Goal: Task Accomplishment & Management: Use online tool/utility

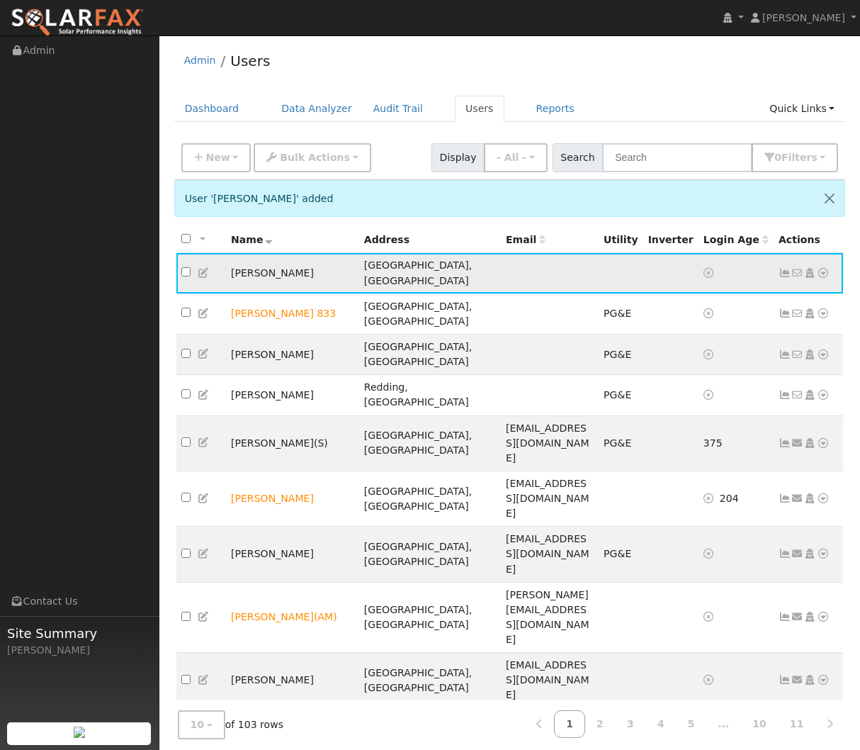
click at [821, 268] on icon at bounding box center [823, 273] width 13 height 10
click at [679, 371] on link "Utility" at bounding box center [676, 381] width 99 height 20
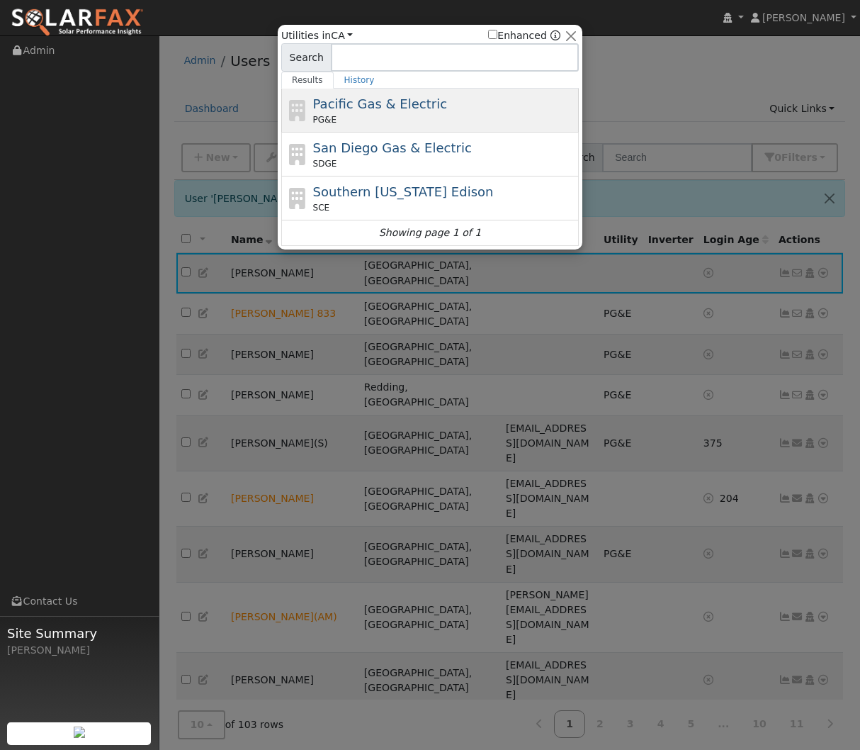
click at [473, 120] on div "PG&E" at bounding box center [444, 119] width 263 height 13
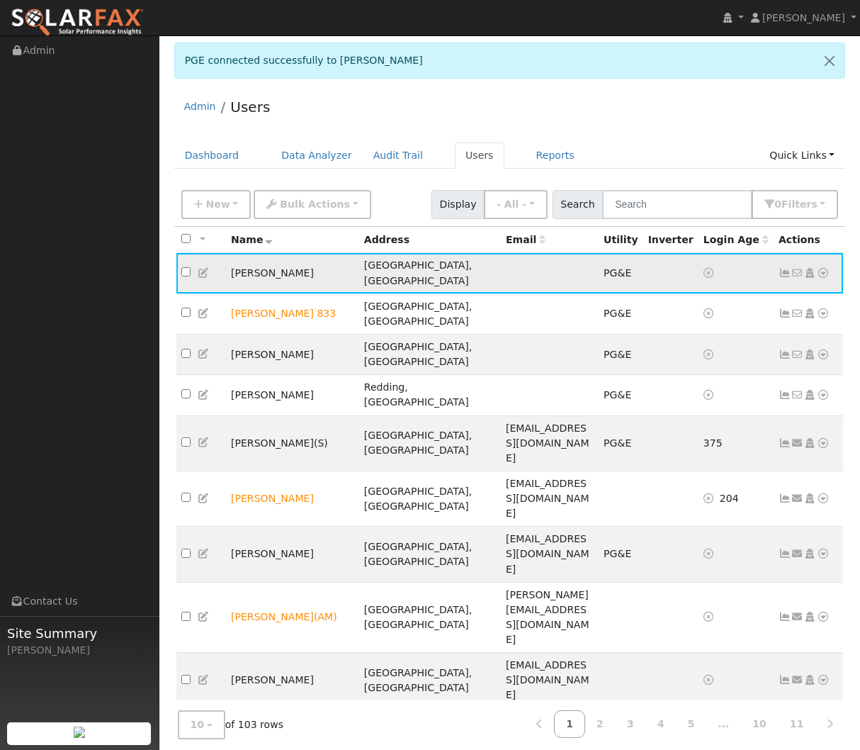
click at [819, 268] on icon at bounding box center [823, 273] width 13 height 10
click at [798, 288] on link "Data Analyzer" at bounding box center [777, 298] width 103 height 20
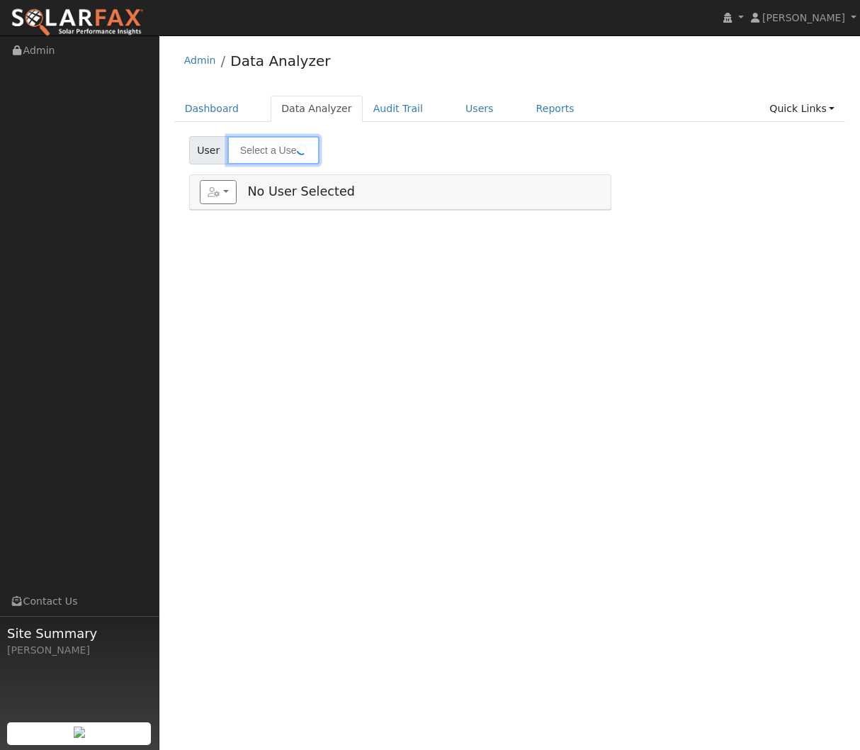
type input "[PERSON_NAME]"
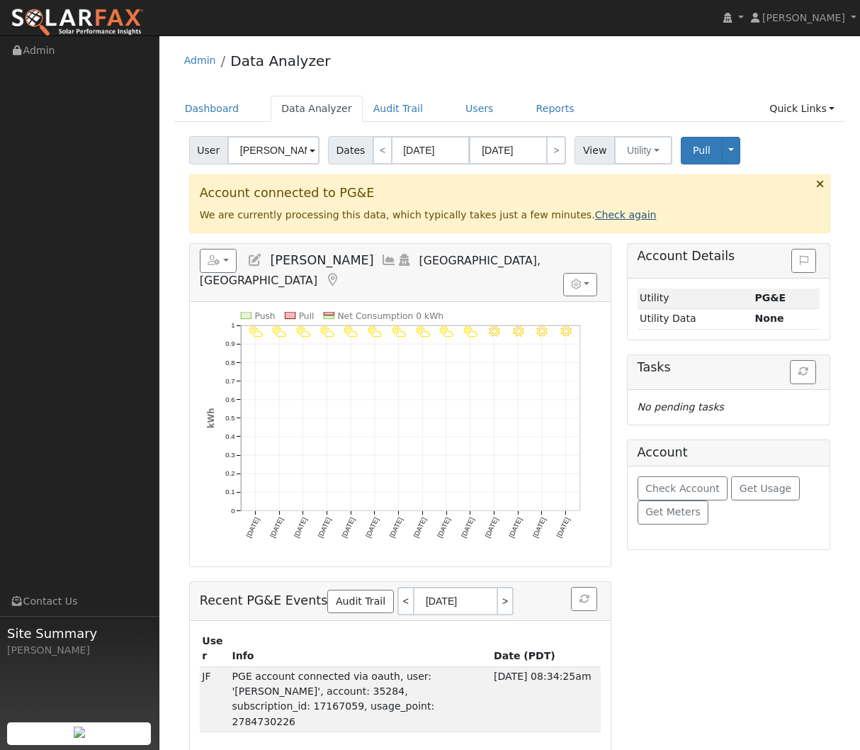
click at [597, 213] on link "Check again" at bounding box center [626, 214] width 62 height 11
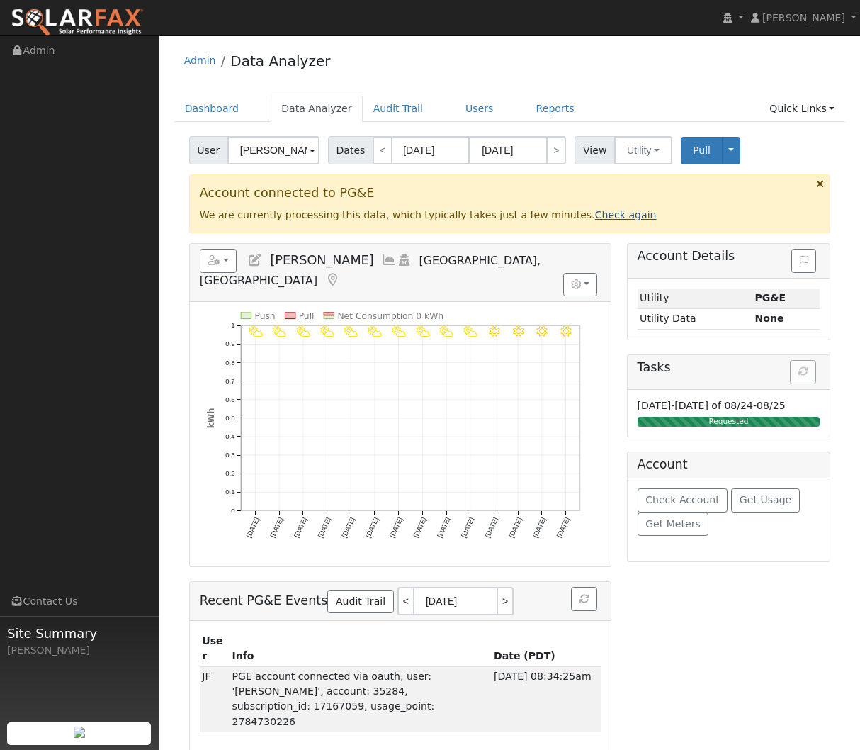
click at [609, 218] on link "Check again" at bounding box center [626, 214] width 62 height 11
click at [612, 218] on link "Check again" at bounding box center [626, 214] width 62 height 11
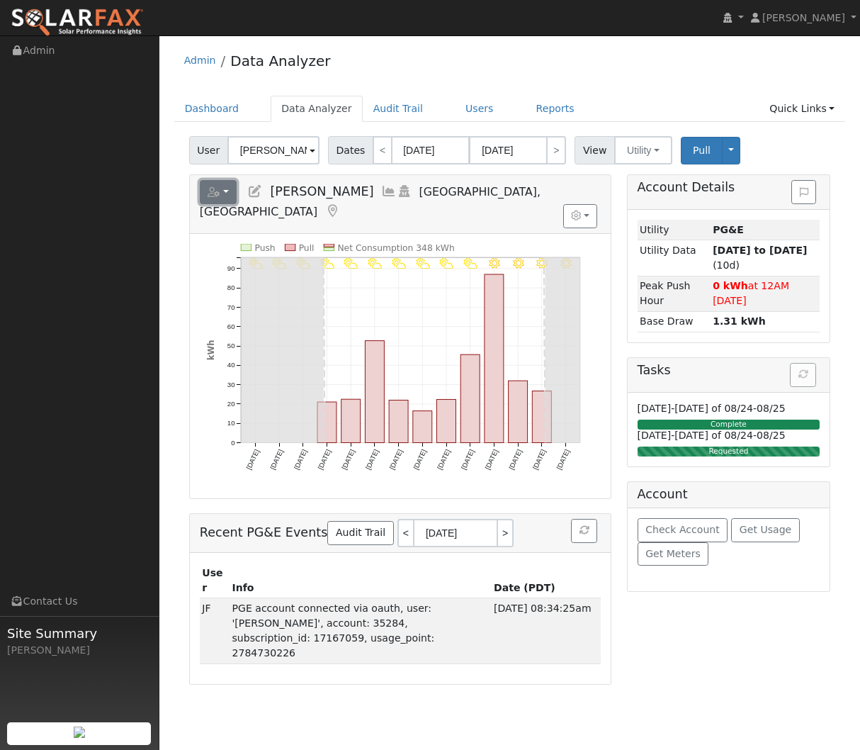
click at [226, 196] on button "button" at bounding box center [219, 192] width 38 height 24
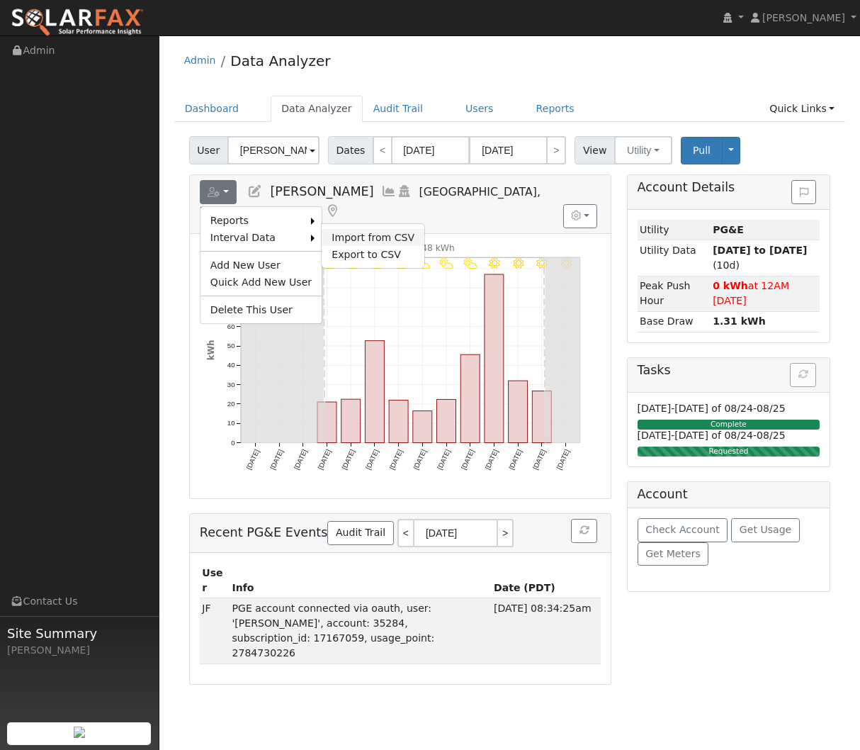
click at [377, 242] on link "Import from CSV" at bounding box center [373, 237] width 103 height 17
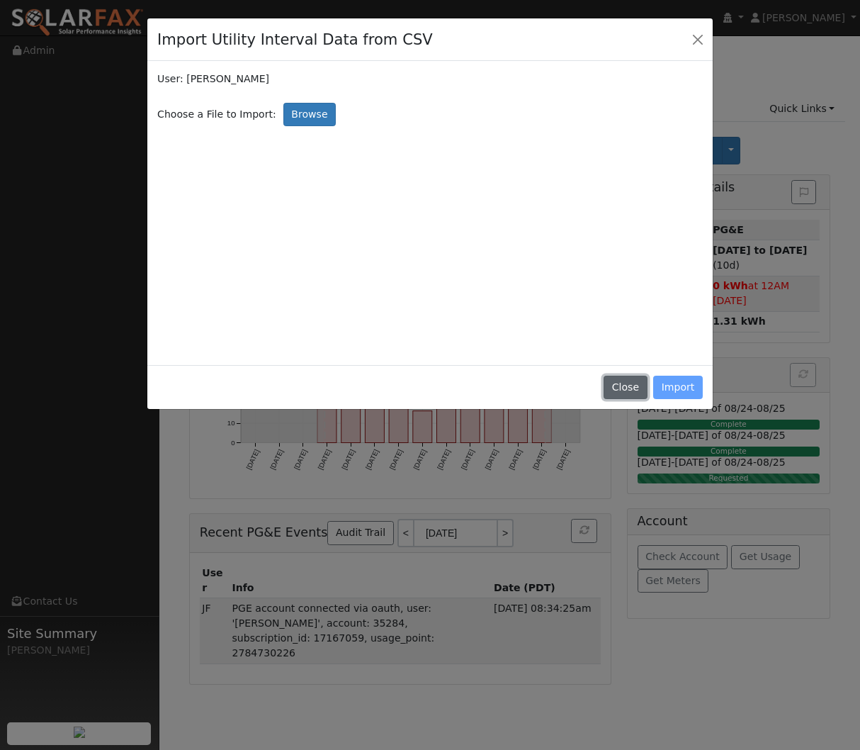
click at [625, 390] on button "Close" at bounding box center [625, 388] width 43 height 24
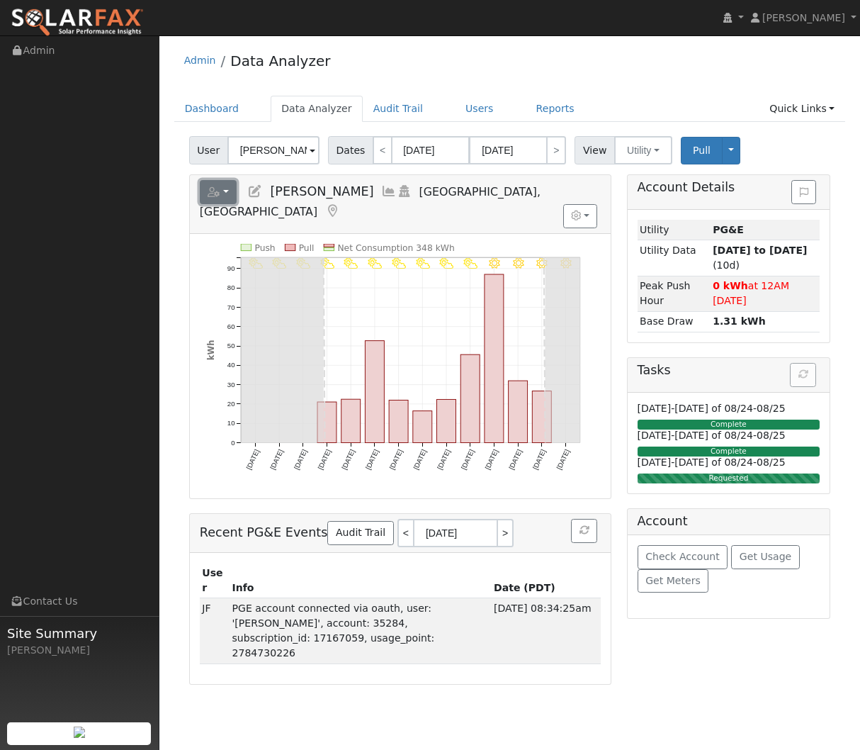
click at [225, 196] on button "button" at bounding box center [219, 192] width 38 height 24
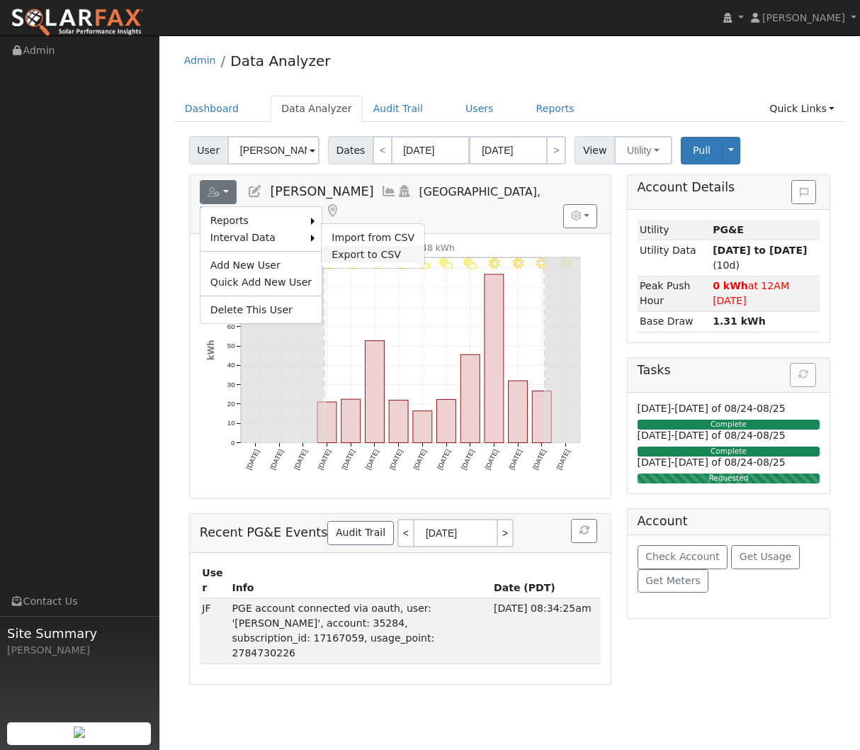
click at [344, 254] on link "Export to CSV" at bounding box center [373, 254] width 103 height 17
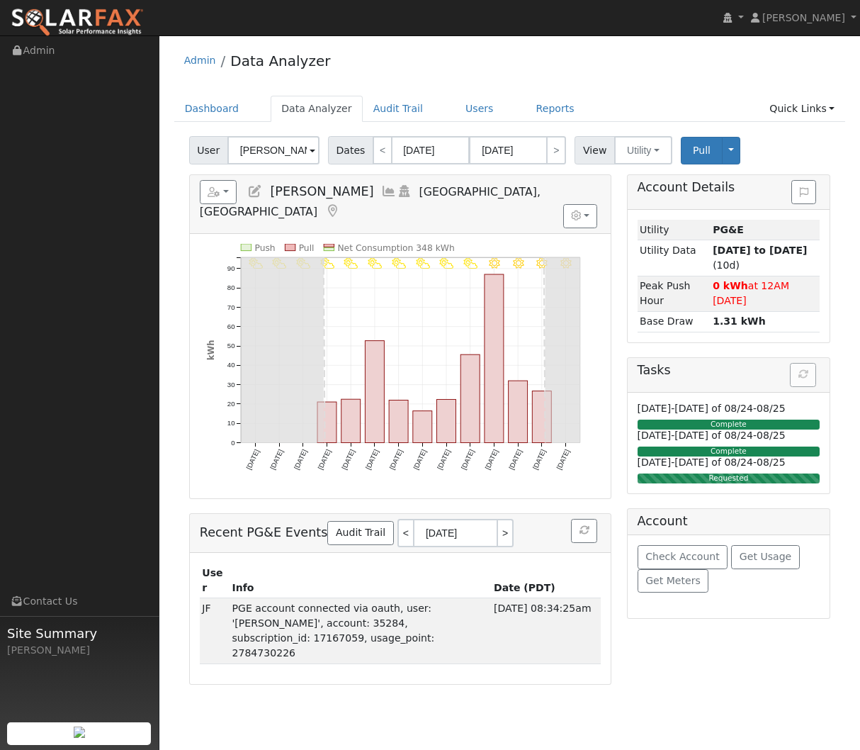
select select "7"
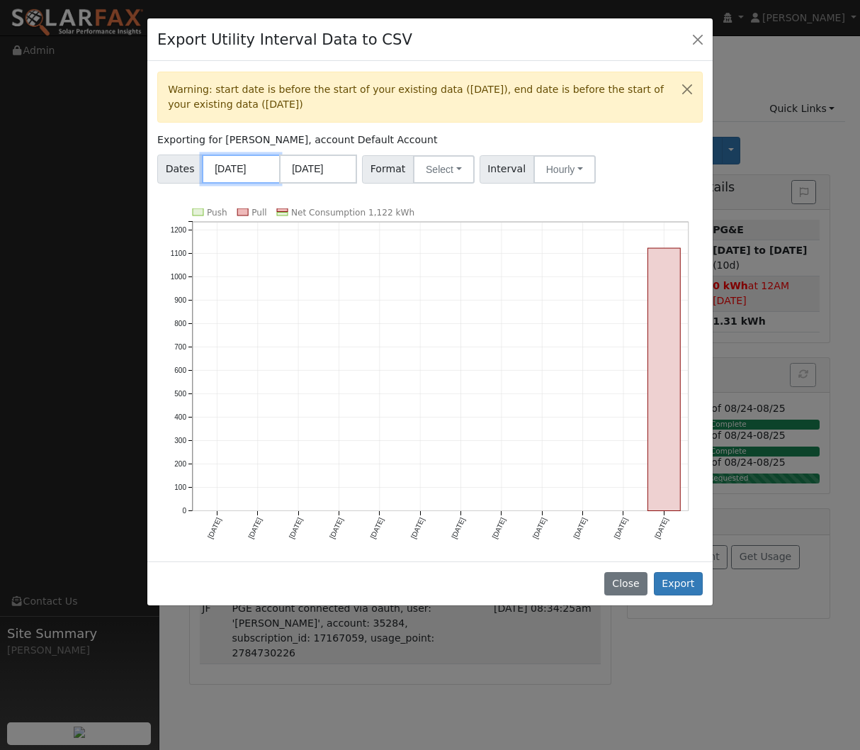
click at [230, 176] on input "08/01/2024" at bounding box center [241, 168] width 78 height 29
click at [439, 208] on div "Warning: start date is before the start of your existing data (08/01/2025), end…" at bounding box center [430, 311] width 566 height 500
click at [422, 174] on button "Select" at bounding box center [444, 169] width 62 height 28
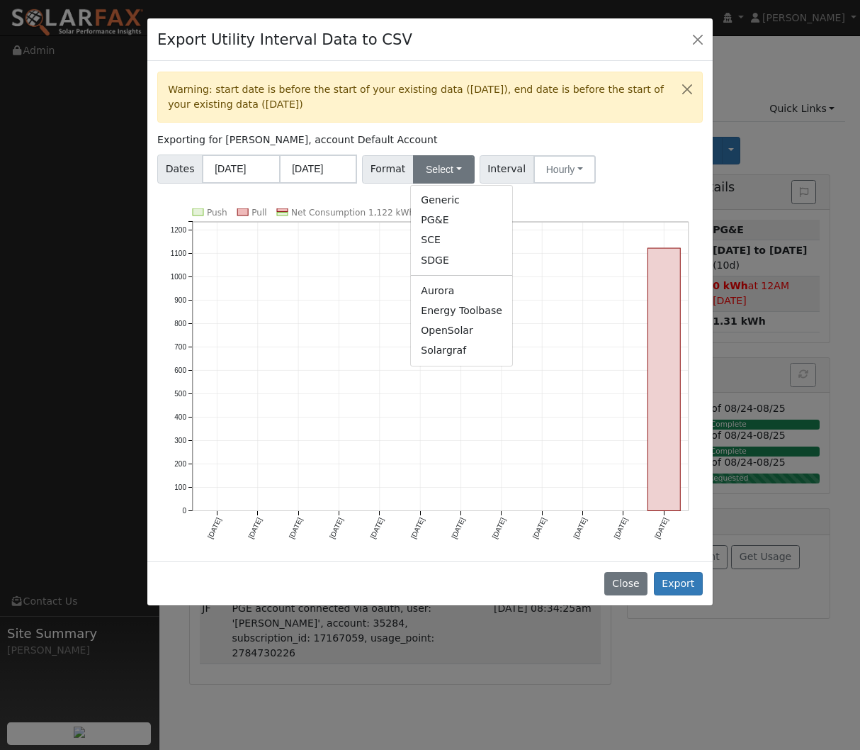
drag, startPoint x: 442, startPoint y: 224, endPoint x: 451, endPoint y: 221, distance: 10.3
click at [442, 224] on link "PG&E" at bounding box center [461, 220] width 101 height 20
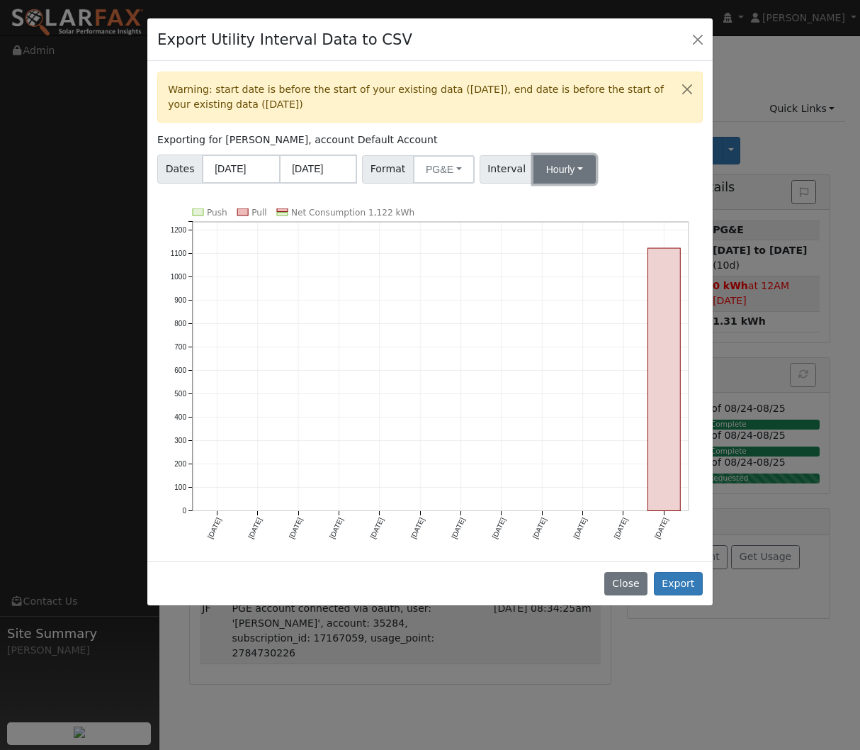
click at [544, 173] on button "Hourly" at bounding box center [565, 169] width 62 height 28
click at [553, 237] on link "Hourly" at bounding box center [579, 240] width 99 height 20
click at [647, 166] on div "Dates 08/01/2024 07/31/2025 Format PG&E Generic PG&E SCE SDGE Aurora Energy Too…" at bounding box center [430, 167] width 551 height 34
click at [695, 43] on button "Close" at bounding box center [698, 39] width 20 height 20
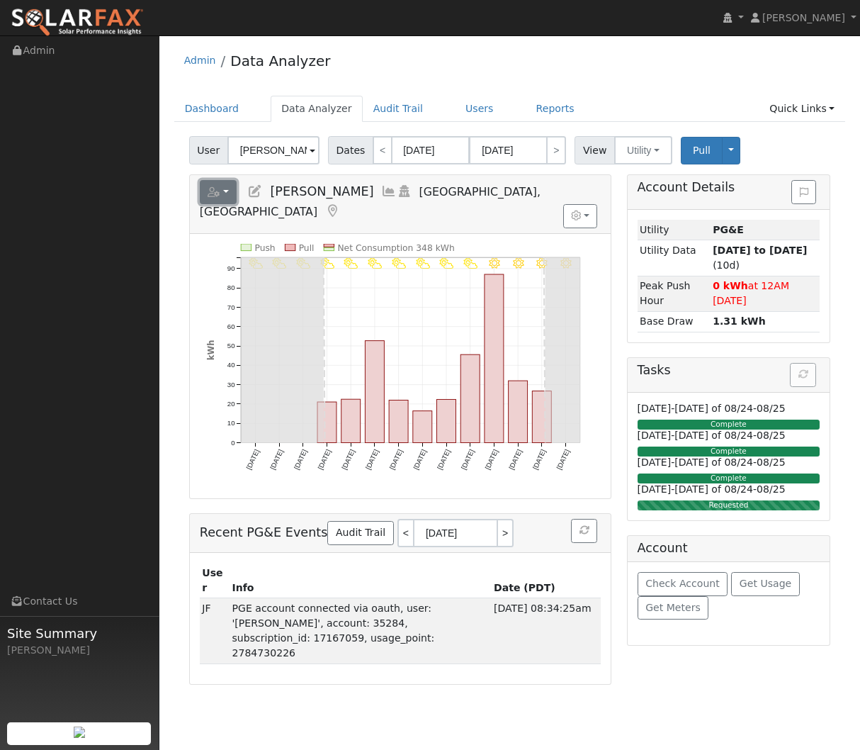
click at [223, 191] on button "button" at bounding box center [219, 192] width 38 height 24
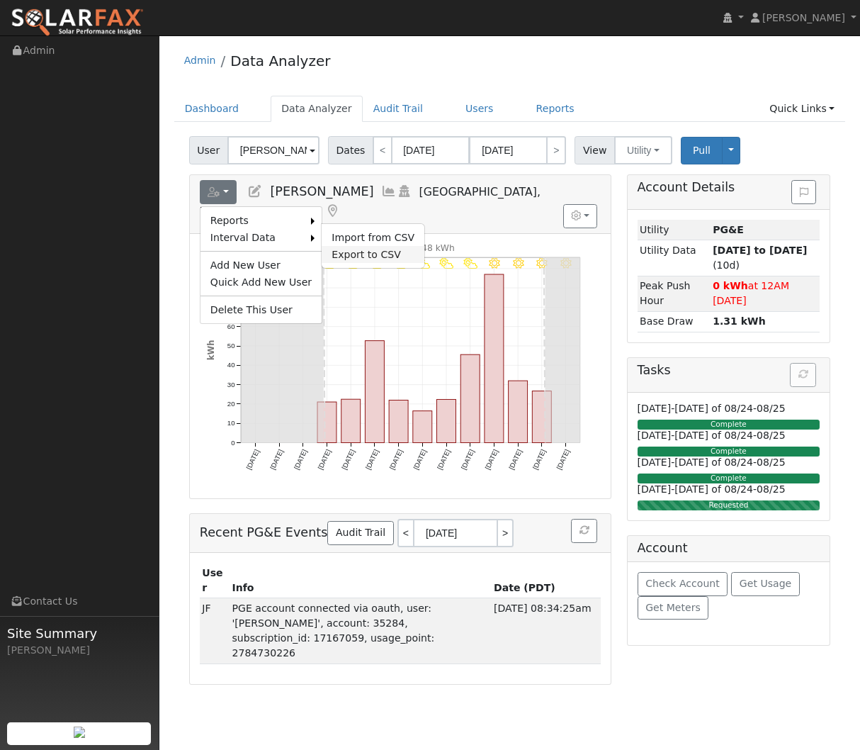
click at [339, 255] on link "Export to CSV" at bounding box center [373, 254] width 103 height 17
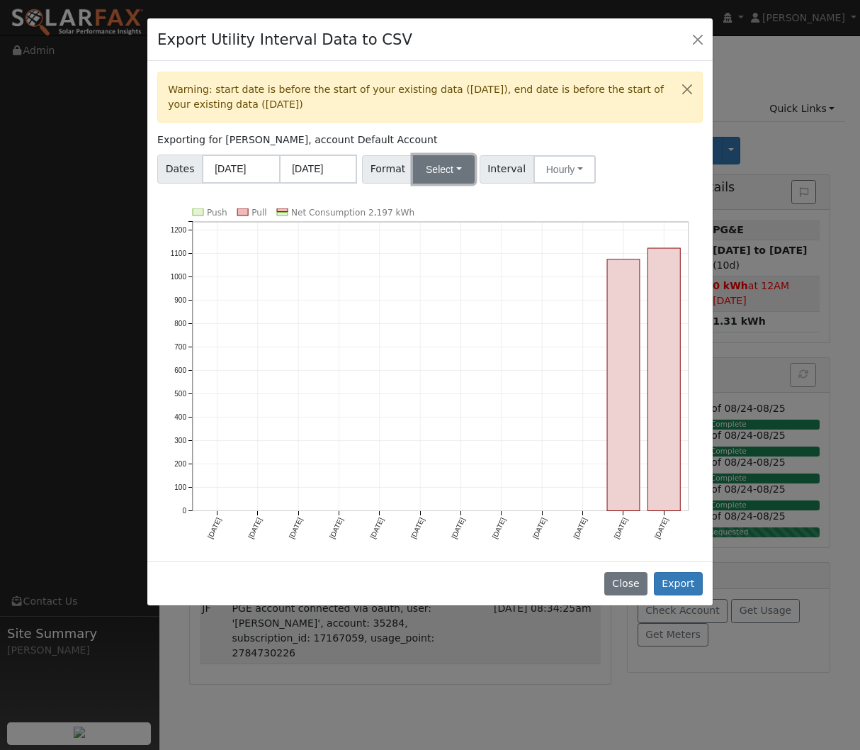
click at [431, 171] on button "Select" at bounding box center [444, 169] width 62 height 28
click at [442, 219] on link "PG&E" at bounding box center [461, 220] width 101 height 20
click at [694, 39] on button "Close" at bounding box center [698, 39] width 20 height 20
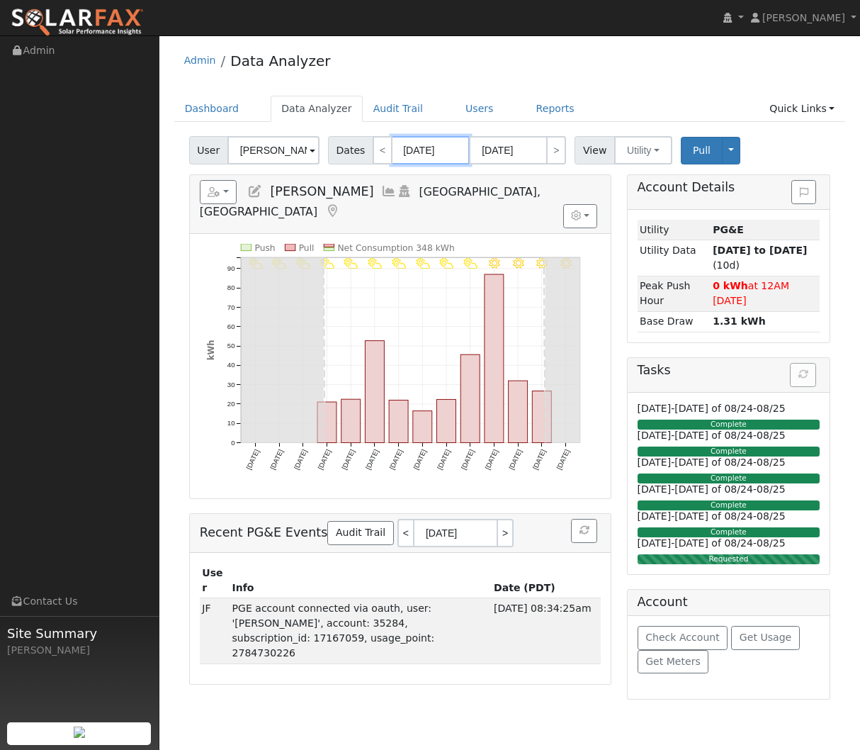
click at [415, 152] on input "07/29/2025" at bounding box center [431, 150] width 78 height 28
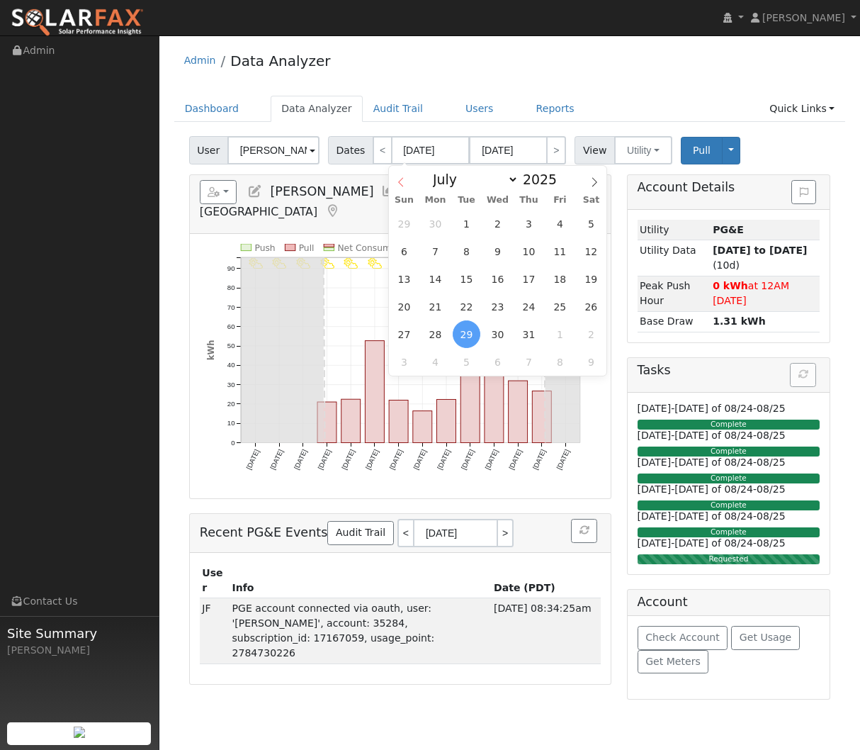
click at [401, 184] on icon at bounding box center [401, 182] width 10 height 10
click at [408, 184] on span at bounding box center [401, 178] width 24 height 24
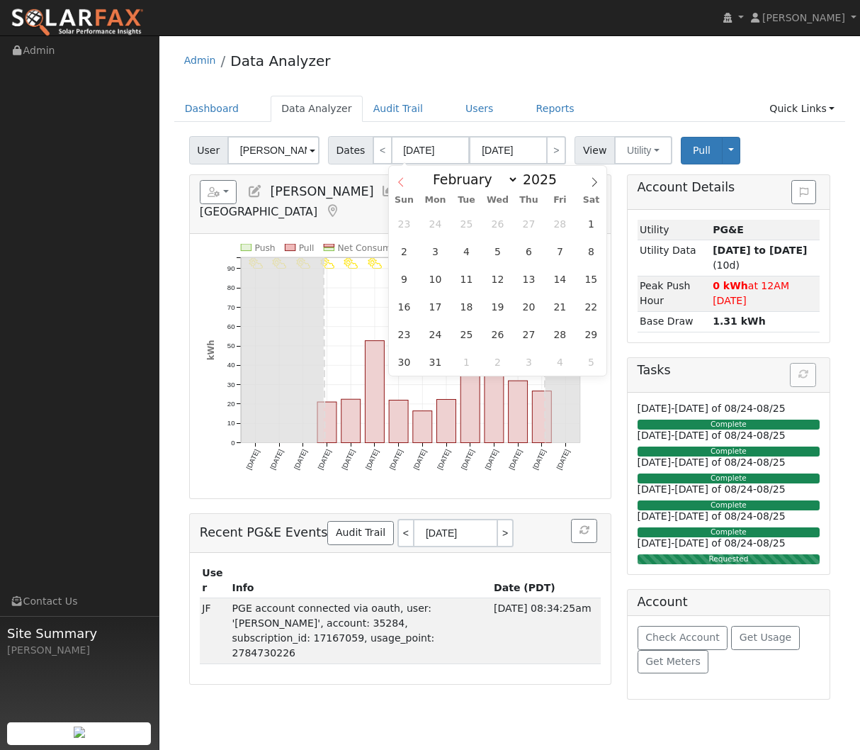
click at [408, 184] on span at bounding box center [401, 178] width 24 height 24
select select "0"
click at [408, 184] on span at bounding box center [401, 178] width 24 height 24
type input "2024"
click at [408, 184] on span at bounding box center [401, 178] width 24 height 24
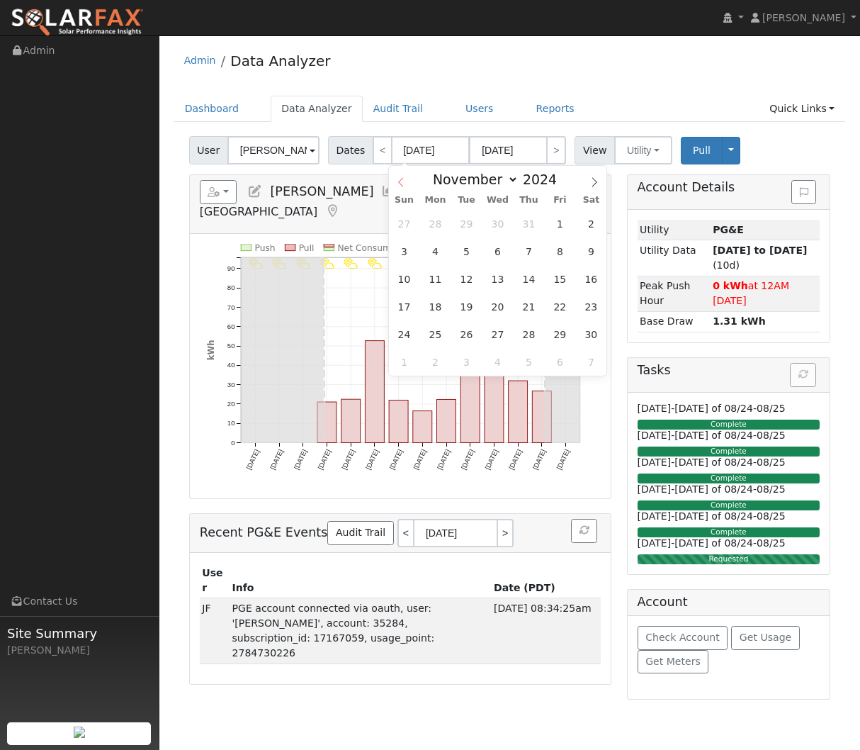
click at [408, 184] on span at bounding box center [401, 178] width 24 height 24
select select "7"
click at [526, 226] on span "1" at bounding box center [529, 224] width 28 height 28
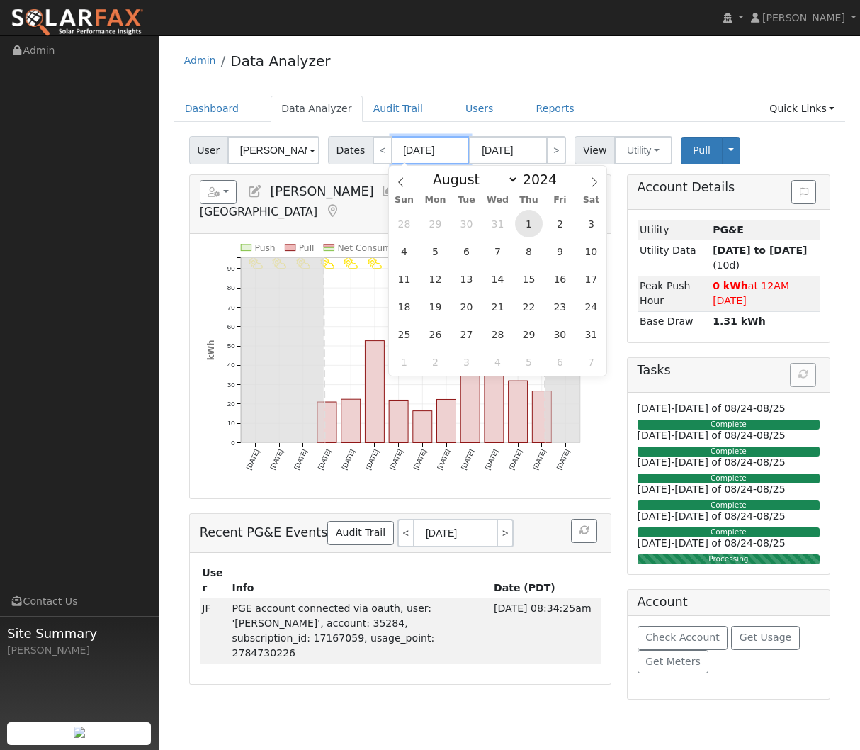
type input "08/01/2024"
type input "08/31/2024"
type input "2024"
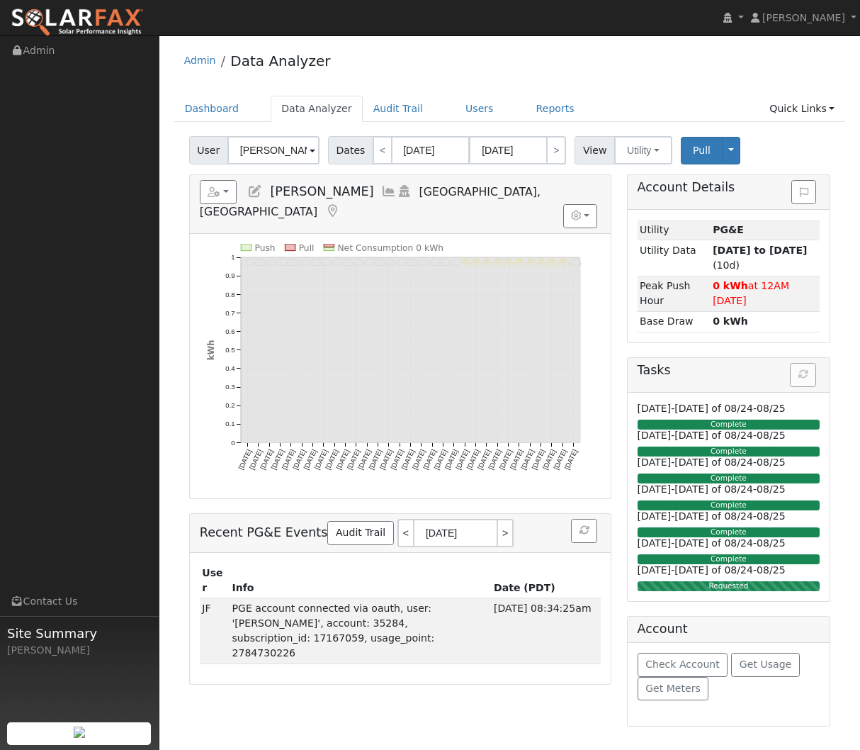
click at [611, 106] on ul "Dashboard Data Analyzer Audit Trail Users Reports Quick Links Quick Add Quick C…" at bounding box center [510, 109] width 672 height 26
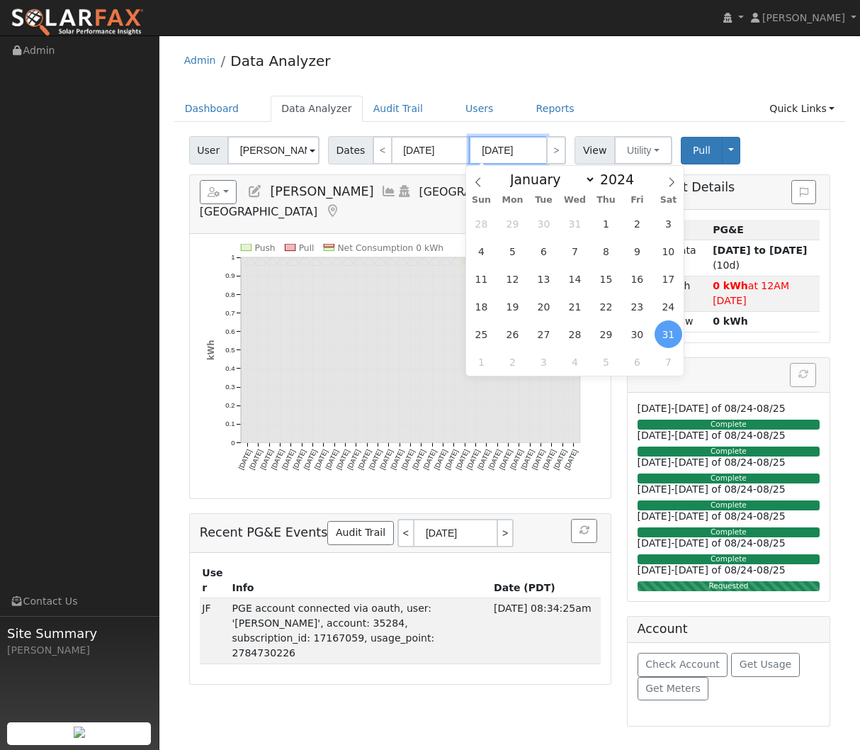
click at [526, 154] on input "08/31/2024" at bounding box center [508, 150] width 78 height 28
click at [668, 179] on icon at bounding box center [672, 182] width 10 height 10
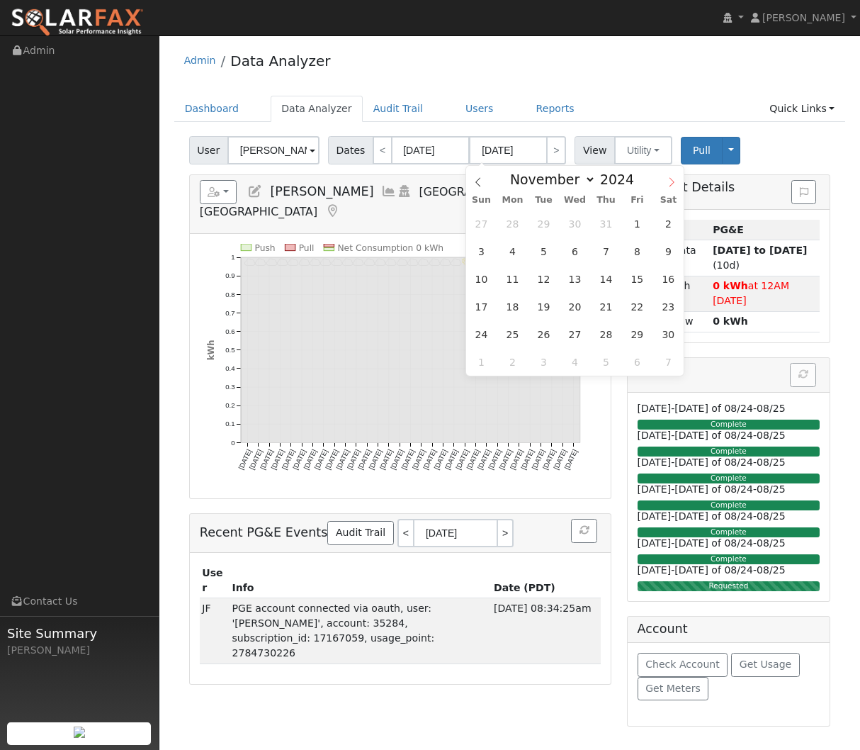
select select "11"
click at [668, 179] on icon at bounding box center [672, 182] width 10 height 10
type input "2025"
click at [668, 179] on icon at bounding box center [672, 182] width 10 height 10
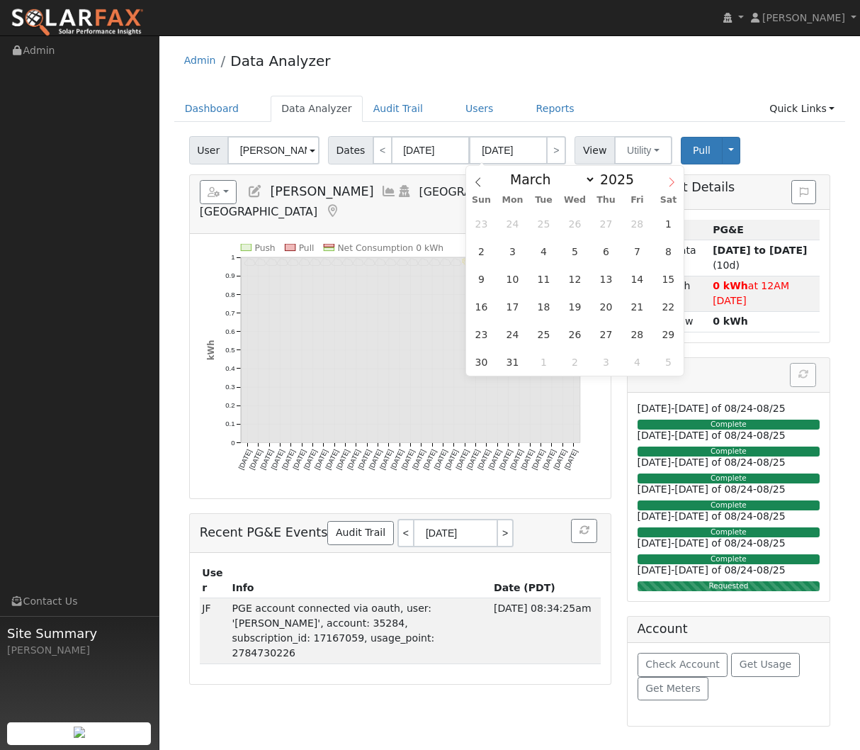
click at [668, 179] on icon at bounding box center [672, 182] width 10 height 10
select select "6"
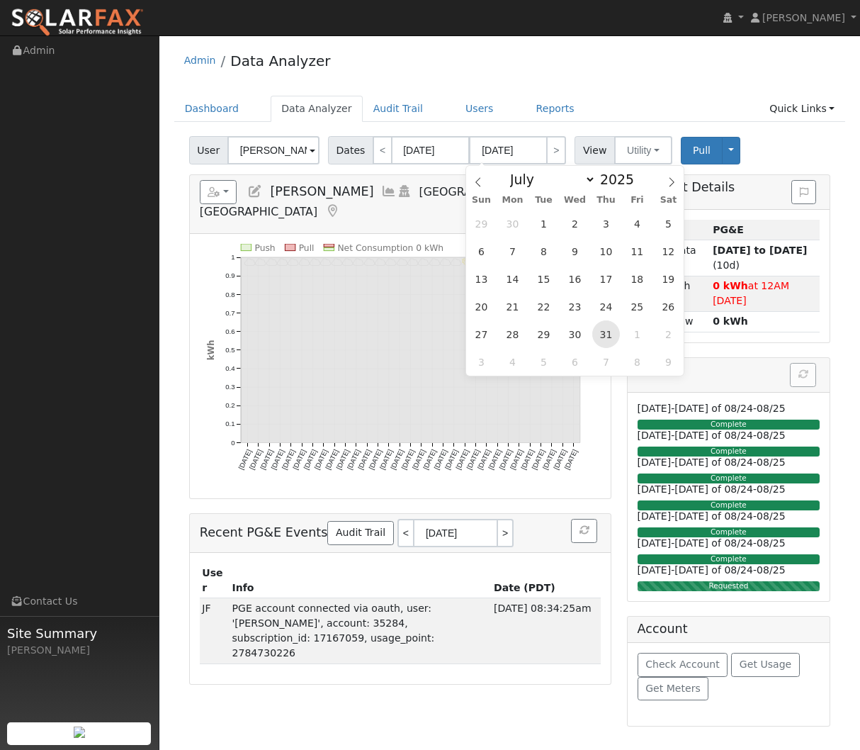
click at [611, 329] on span "31" at bounding box center [606, 334] width 28 height 28
type input "07/31/2025"
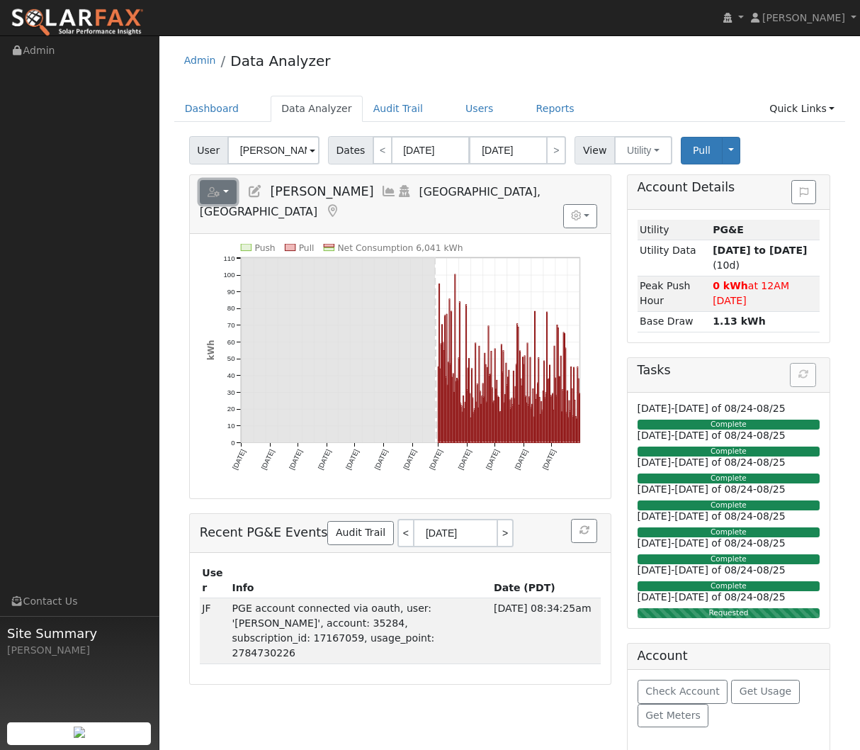
click at [230, 193] on button "button" at bounding box center [219, 192] width 38 height 24
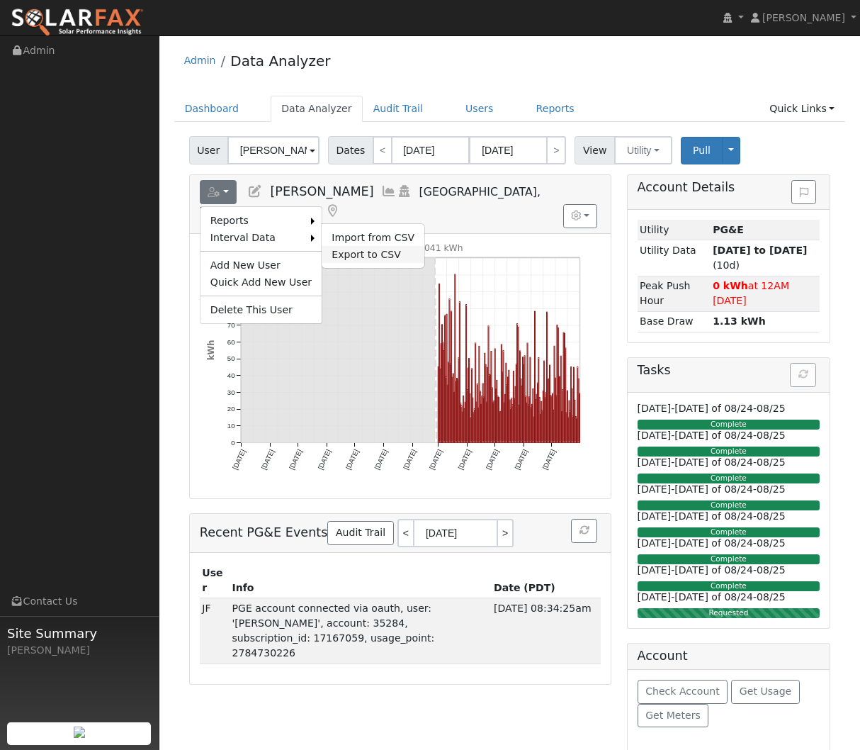
click at [341, 254] on link "Export to CSV" at bounding box center [373, 254] width 103 height 17
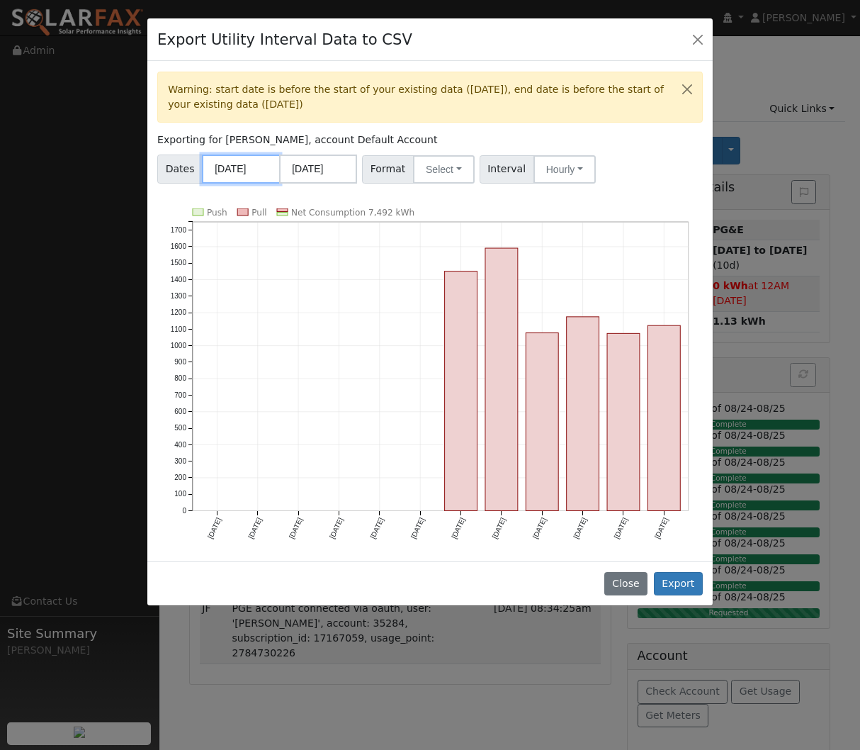
click at [245, 179] on body "Jillian French Jillian French Profile My Company Help Center Terms Of Service S…" at bounding box center [430, 397] width 860 height 725
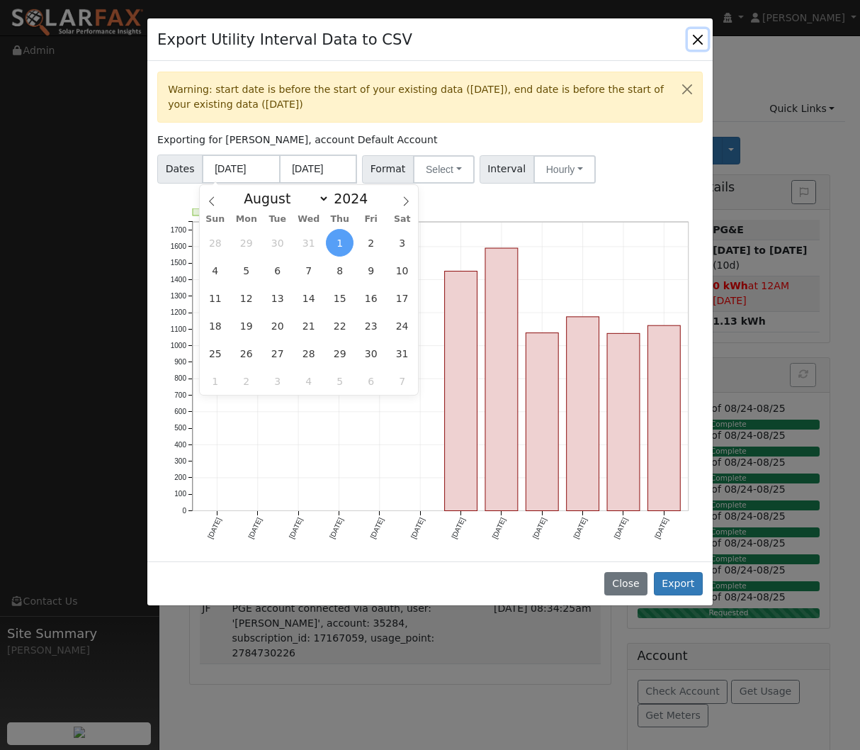
click at [270, 208] on div "January February March April May June July August September October November De…" at bounding box center [309, 197] width 164 height 24
click at [273, 202] on select "January February March April May June July August September October November De…" at bounding box center [283, 198] width 93 height 17
select select "2"
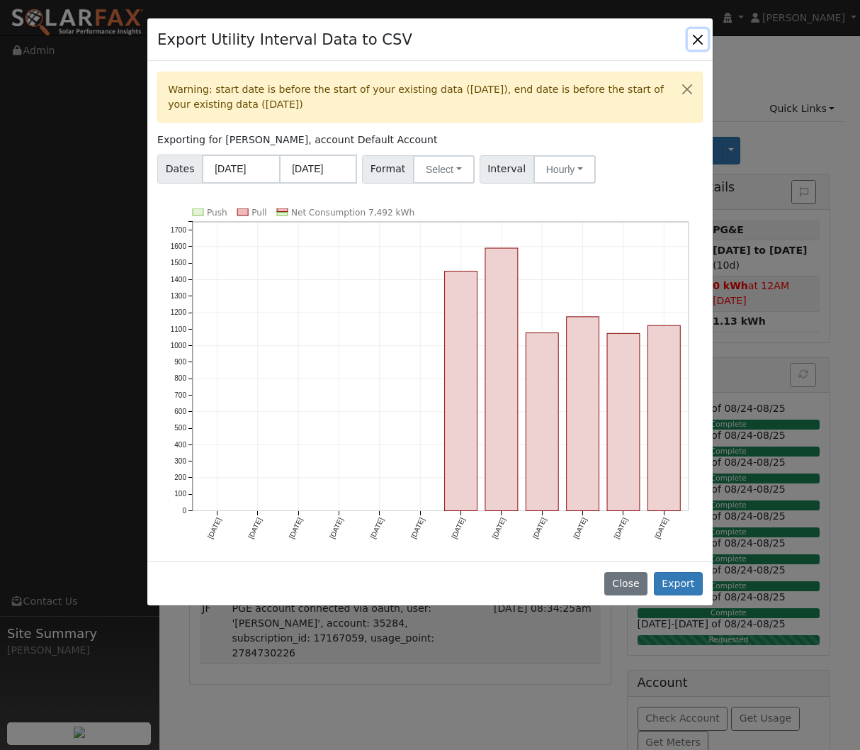
click at [696, 43] on button "Close" at bounding box center [698, 39] width 20 height 20
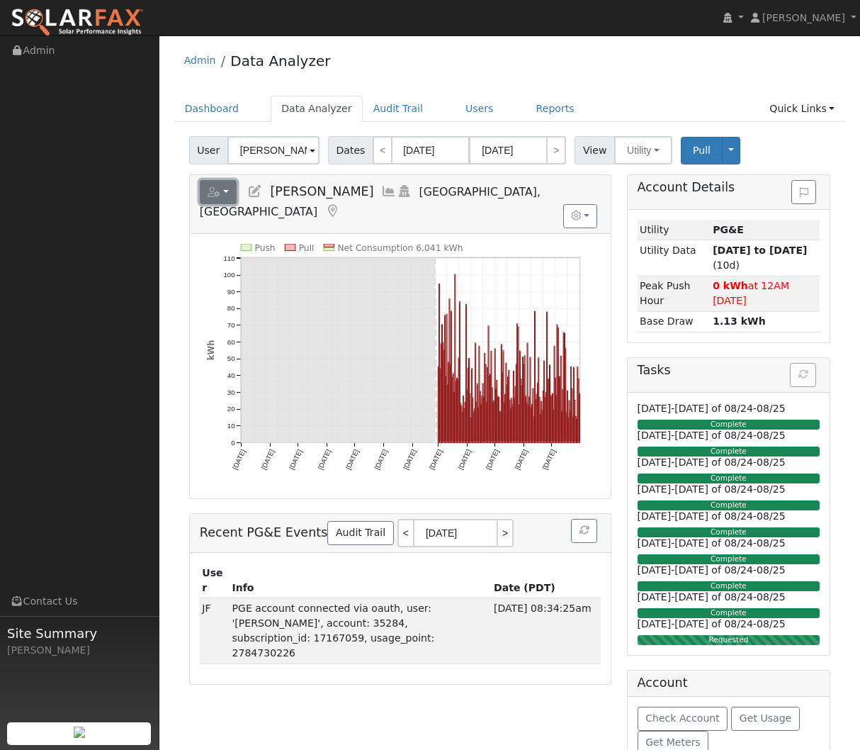
click at [230, 185] on button "button" at bounding box center [219, 192] width 38 height 24
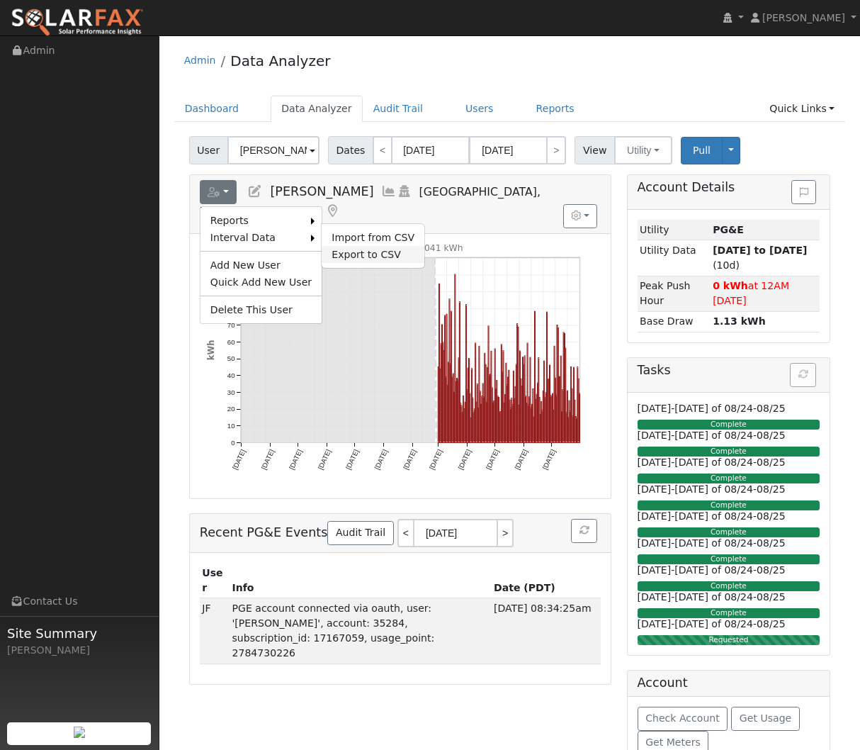
click at [337, 254] on link "Export to CSV" at bounding box center [373, 254] width 103 height 17
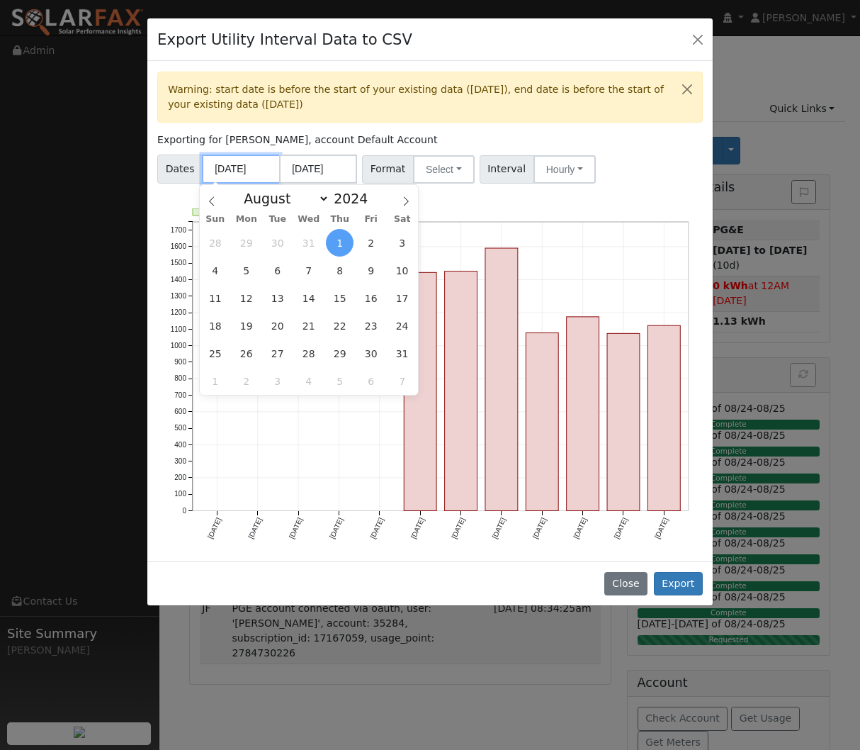
click at [222, 175] on input "08/01/2024" at bounding box center [241, 168] width 78 height 29
click at [395, 201] on span at bounding box center [406, 197] width 24 height 24
click at [397, 202] on span at bounding box center [406, 197] width 24 height 24
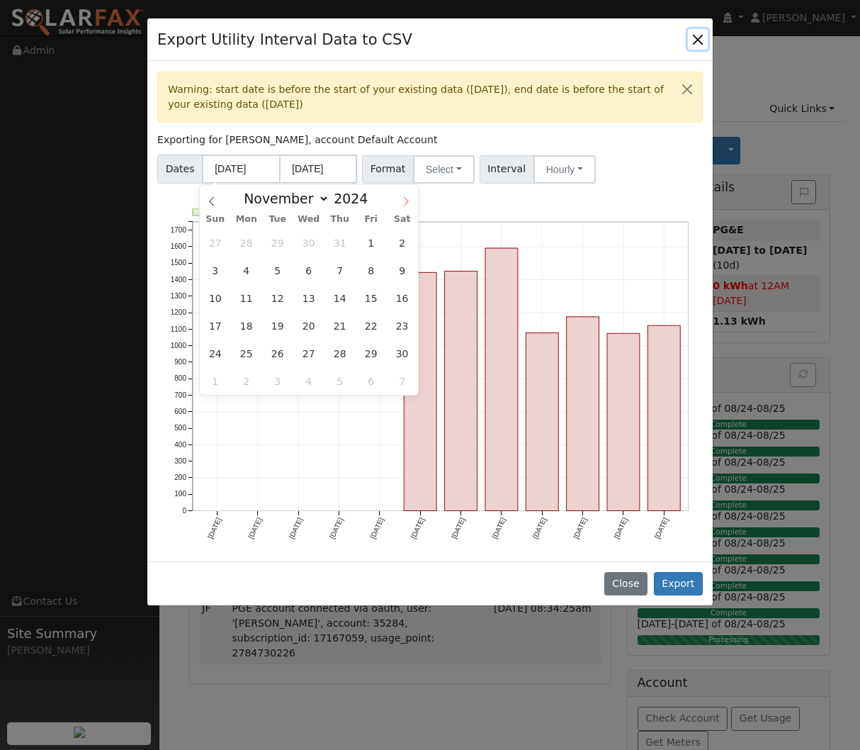
select select "11"
click at [397, 202] on span at bounding box center [406, 197] width 24 height 24
type input "2025"
click at [397, 202] on span at bounding box center [406, 197] width 24 height 24
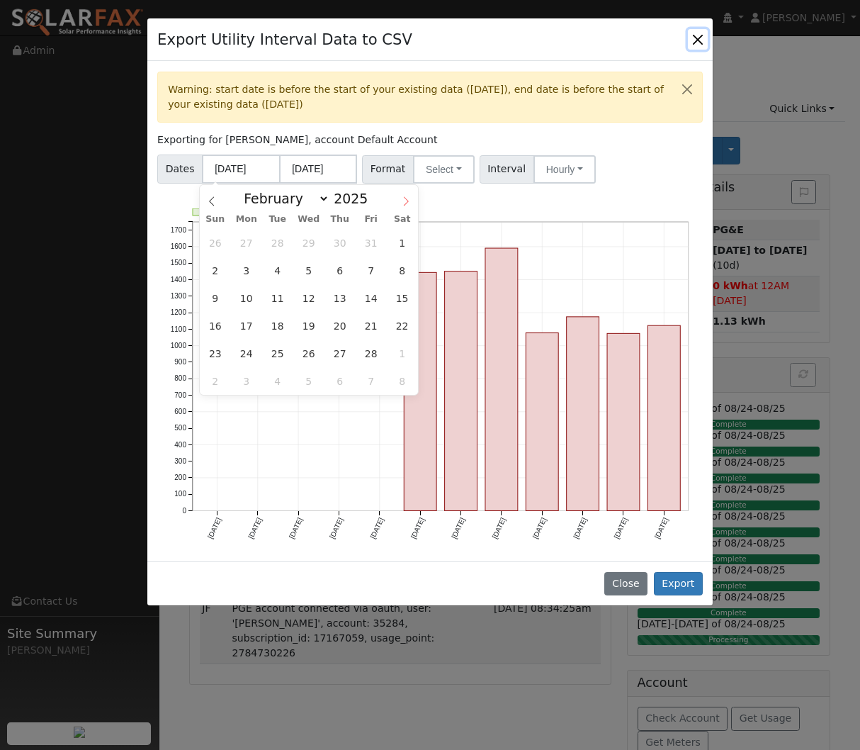
select select "2"
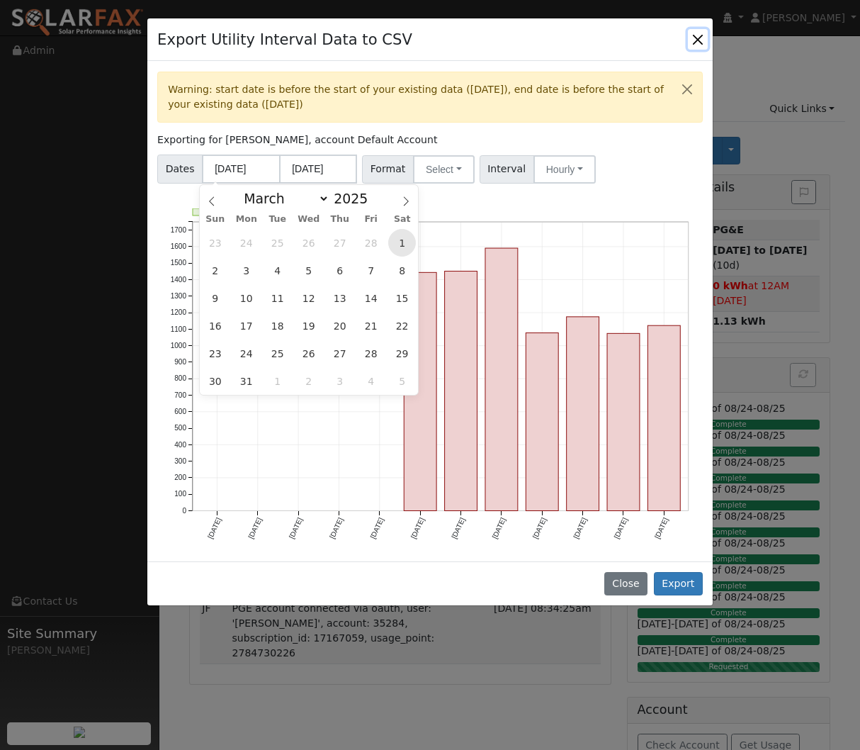
click at [399, 242] on span "1" at bounding box center [402, 243] width 28 height 28
type input "03/01/2025"
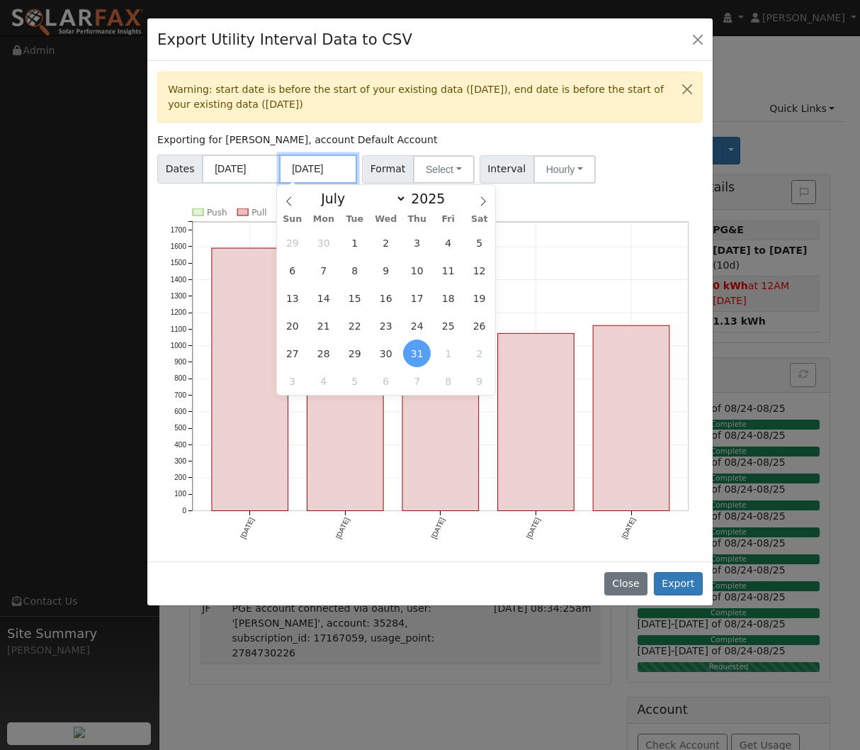
click at [319, 171] on input "07/31/2025" at bounding box center [318, 168] width 78 height 29
click at [413, 349] on span "31" at bounding box center [417, 353] width 28 height 28
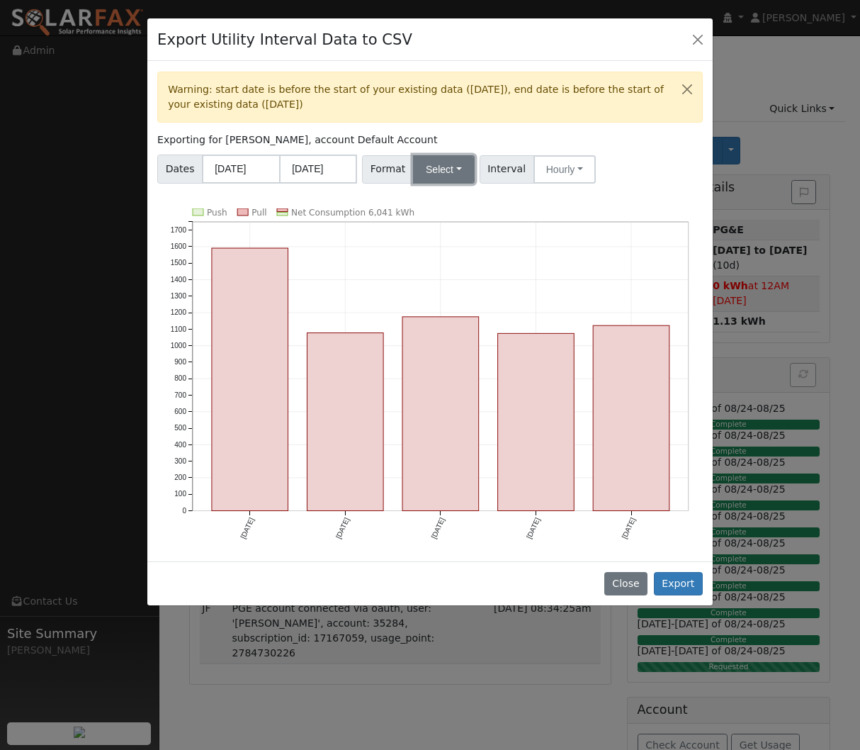
click at [424, 169] on button "Select" at bounding box center [444, 169] width 62 height 28
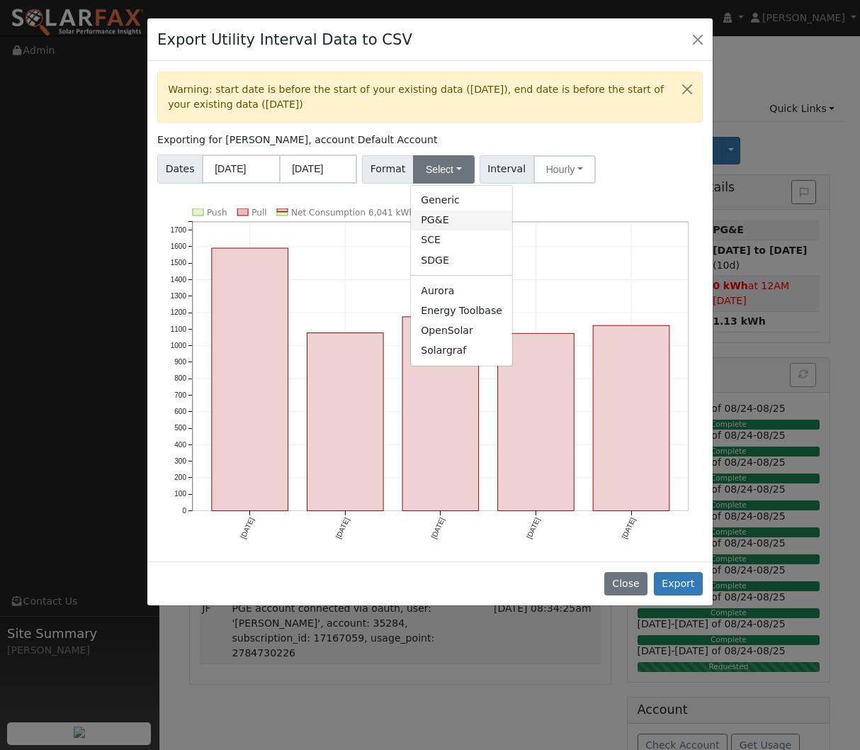
click at [432, 222] on link "PG&E" at bounding box center [461, 220] width 101 height 20
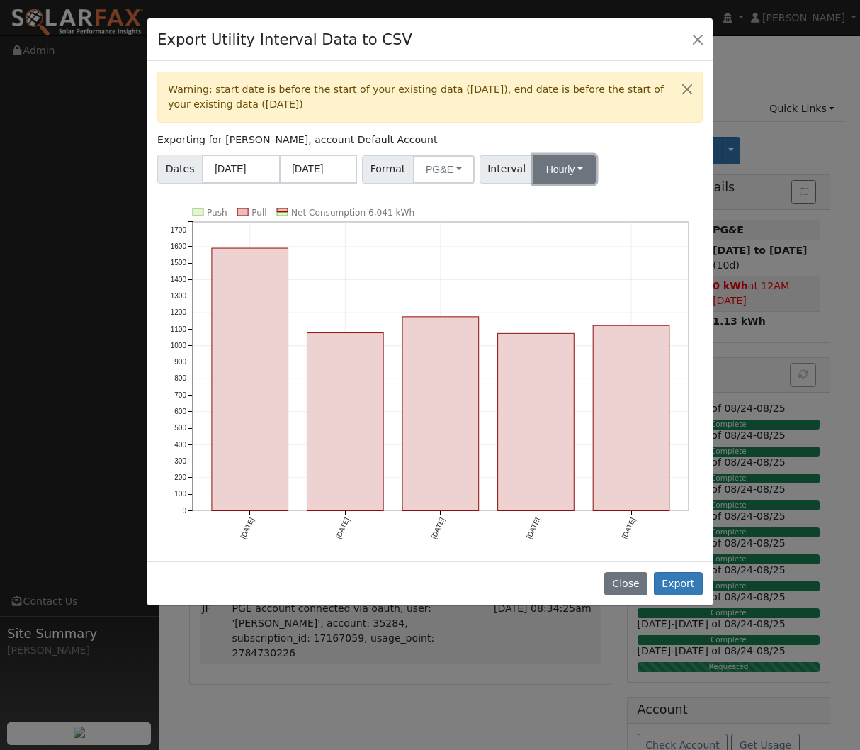
click at [534, 168] on button "Hourly" at bounding box center [565, 169] width 62 height 28
click at [553, 236] on link "Hourly" at bounding box center [579, 240] width 99 height 20
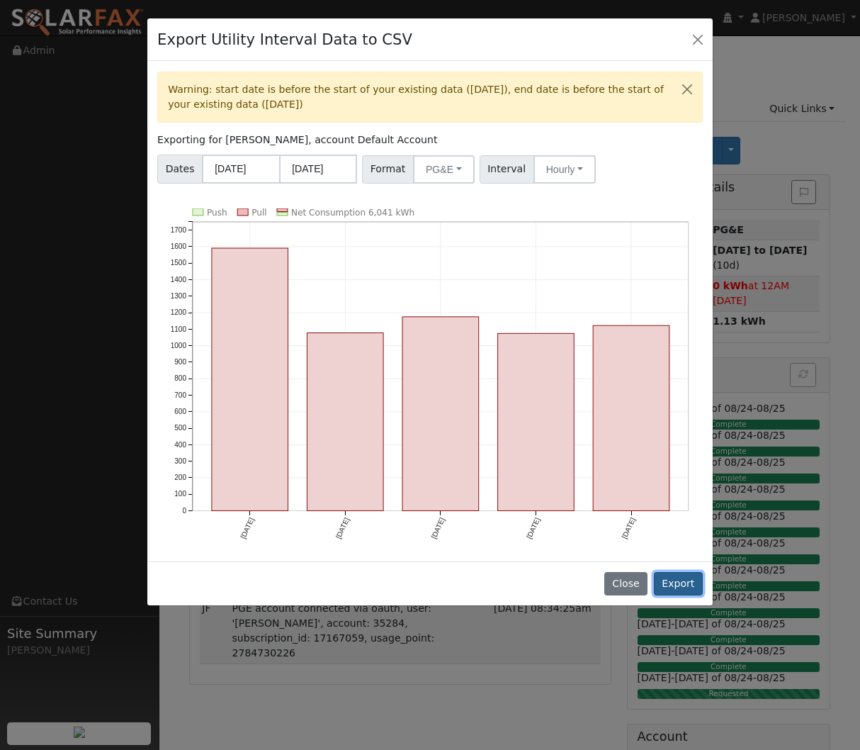
click at [675, 587] on button "Export" at bounding box center [678, 584] width 49 height 24
